Goal: Task Accomplishment & Management: Complete application form

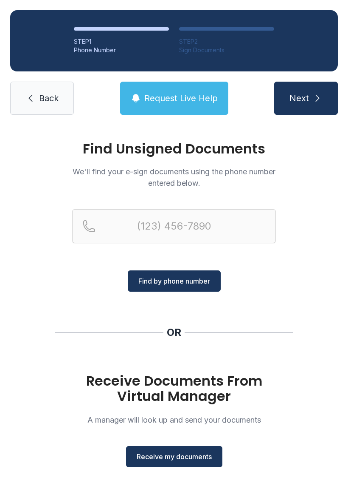
click at [186, 458] on span "Receive my documents" at bounding box center [174, 456] width 75 height 10
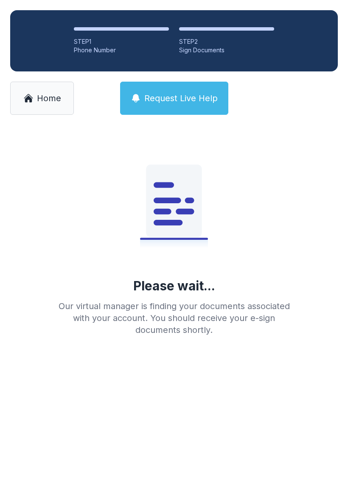
click at [39, 94] on span "Home" at bounding box center [49, 98] width 24 height 12
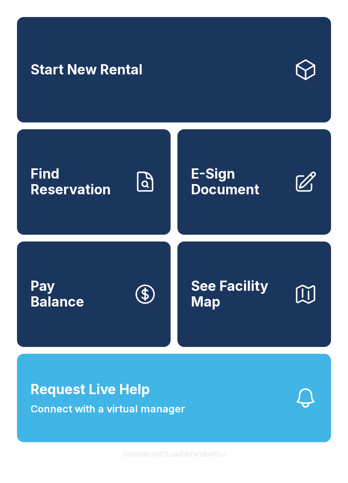
click at [266, 197] on span "E-Sign Document" at bounding box center [239, 181] width 96 height 31
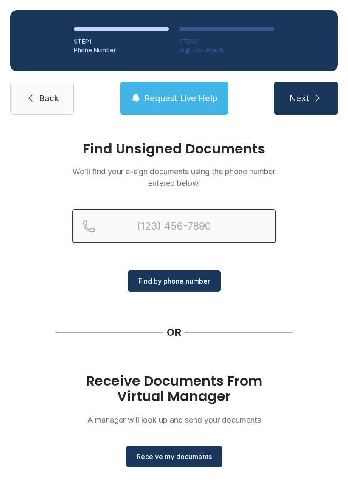
click at [179, 223] on input "Reservation phone number" at bounding box center [174, 226] width 204 height 34
type input "[PHONE_NUMBER]"
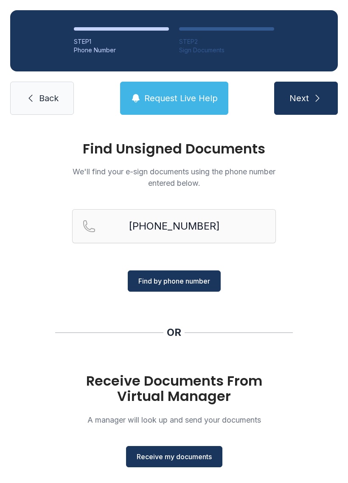
click at [207, 288] on button "Find by phone number" at bounding box center [174, 280] width 93 height 21
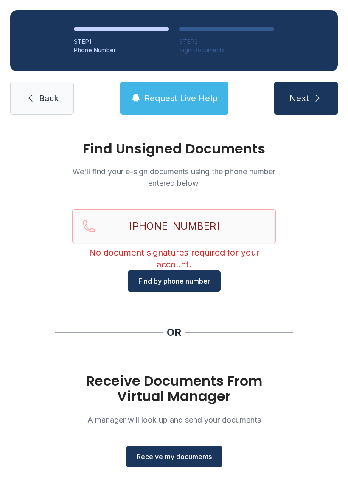
click at [310, 98] on button "Next" at bounding box center [306, 98] width 64 height 33
